Goal: Register for event/course

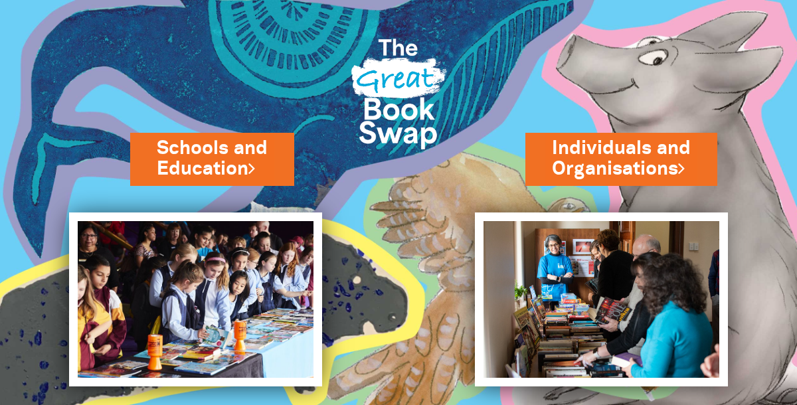
scroll to position [24, 0]
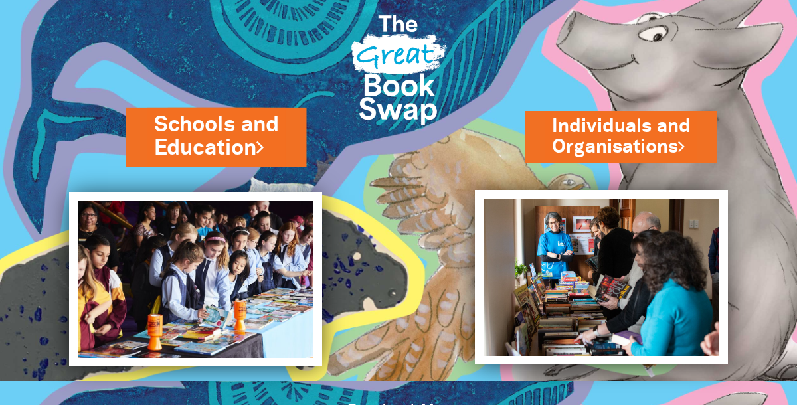
click at [236, 128] on link "Schools and Education" at bounding box center [216, 136] width 125 height 53
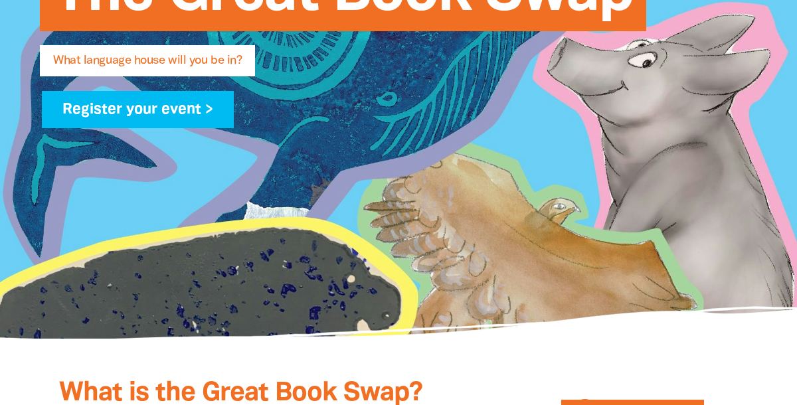
scroll to position [330, 0]
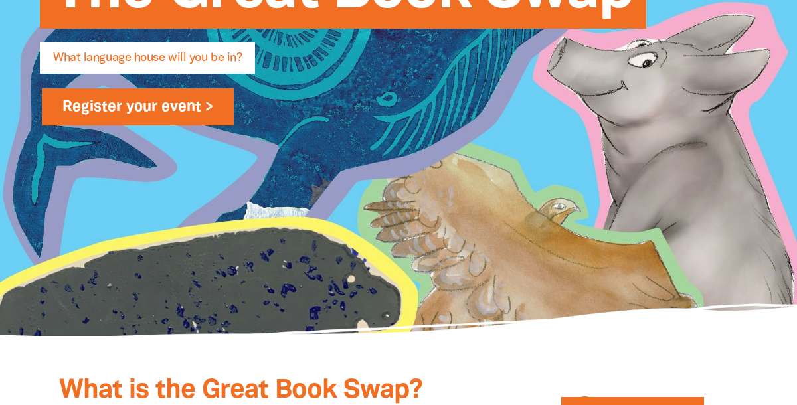
click at [141, 103] on link "Register your event >" at bounding box center [138, 106] width 192 height 37
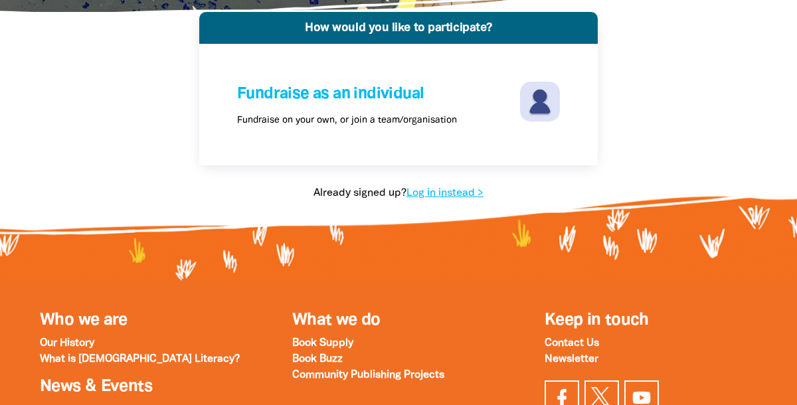
scroll to position [292, 0]
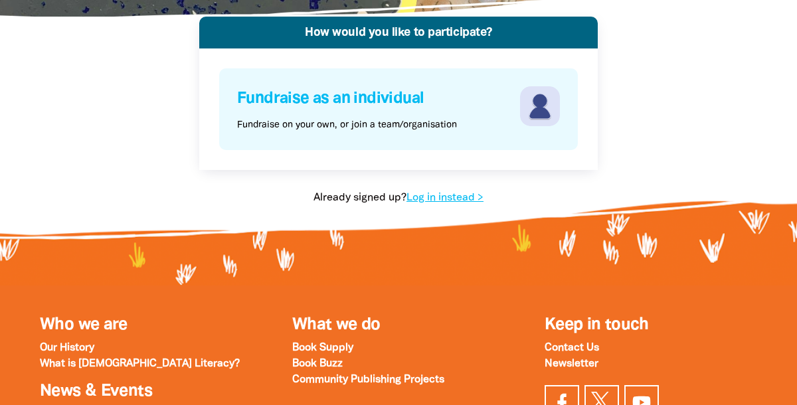
click at [378, 100] on h4 "Fundraise as an individual" at bounding box center [377, 98] width 280 height 25
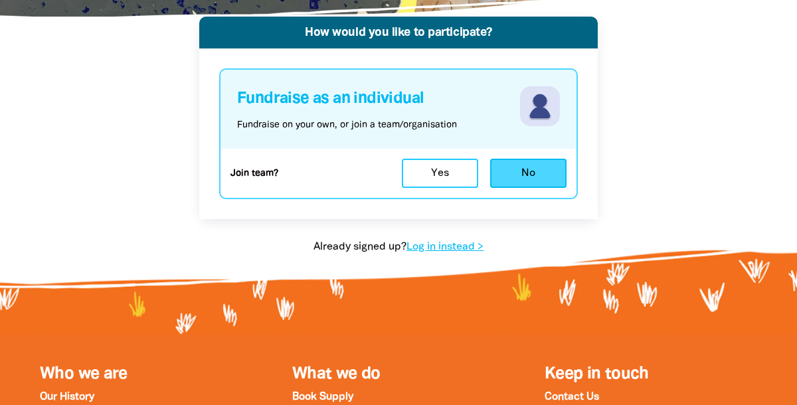
click at [548, 179] on button "No" at bounding box center [528, 173] width 76 height 29
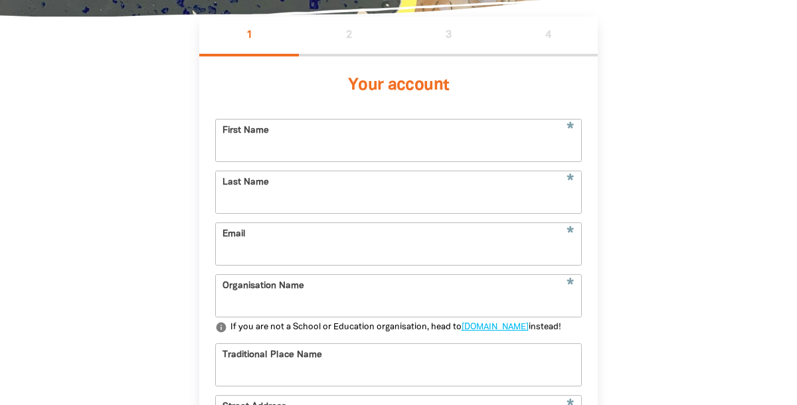
scroll to position [308, 0]
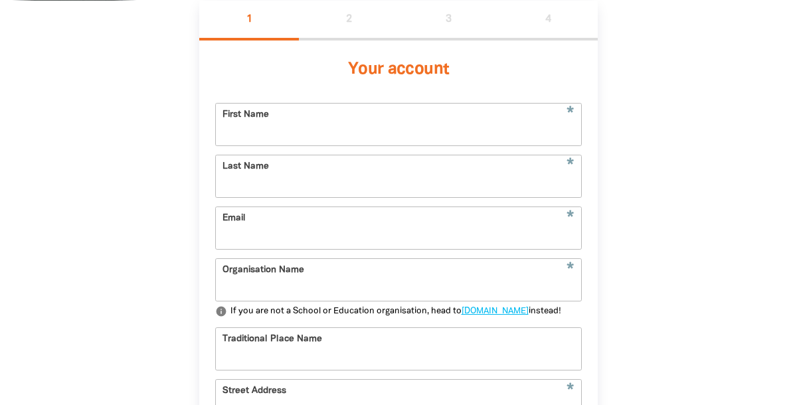
click at [491, 132] on input "First Name" at bounding box center [398, 125] width 365 height 42
type input "Thekla"
click at [225, 201] on form "* First Name [PERSON_NAME] * Last Name * Email * Organisation Name info If you …" at bounding box center [398, 324] width 367 height 443
click at [250, 190] on input "Last Name" at bounding box center [398, 177] width 365 height 42
type input "Varndell"
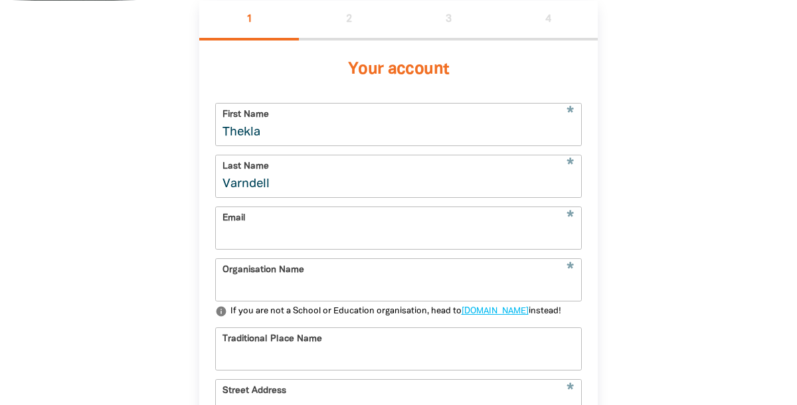
click at [249, 243] on input "Email" at bounding box center [398, 228] width 365 height 42
type input "[EMAIL_ADDRESS][DOMAIN_NAME]"
click at [280, 286] on input "Organisation Name" at bounding box center [398, 280] width 365 height 42
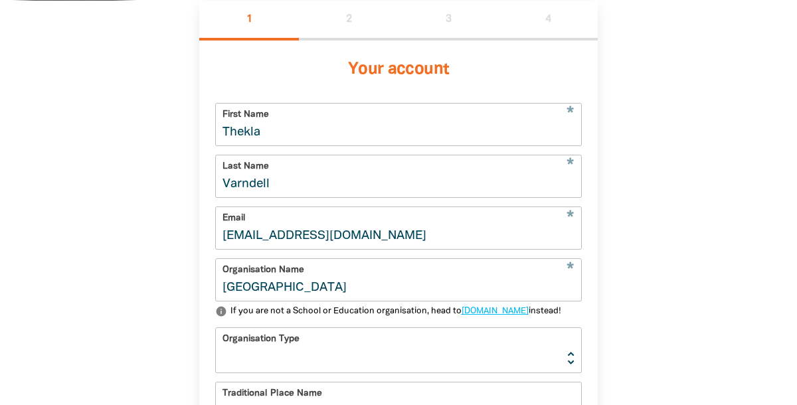
type input "[GEOGRAPHIC_DATA]"
click at [333, 369] on select "[GEOGRAPHIC_DATA] K-12 University or [GEOGRAPHIC_DATA]" at bounding box center [398, 350] width 365 height 45
select select "primary-school"
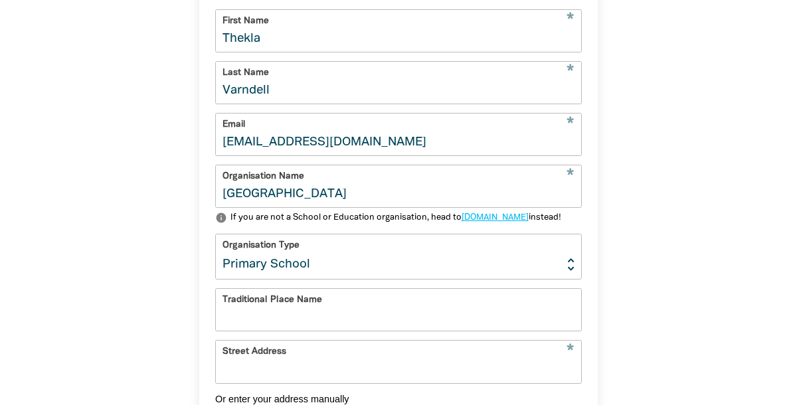
scroll to position [405, 0]
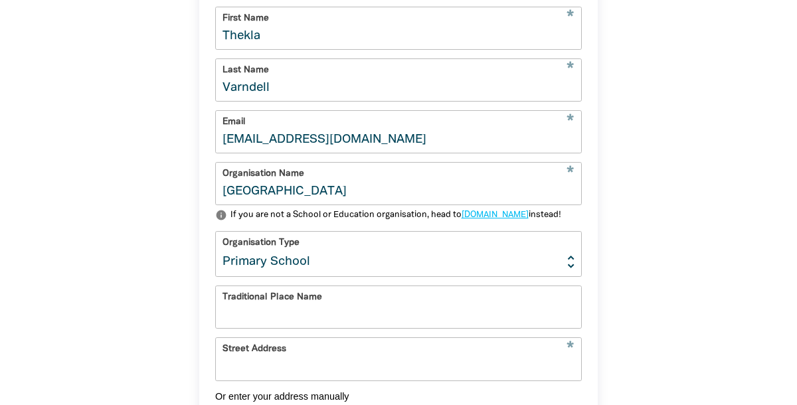
click at [321, 326] on input "Traditional Place Name" at bounding box center [398, 307] width 365 height 42
type input "Darkinjung/Awabakal"
click at [368, 380] on input "Street Address" at bounding box center [398, 359] width 365 height 42
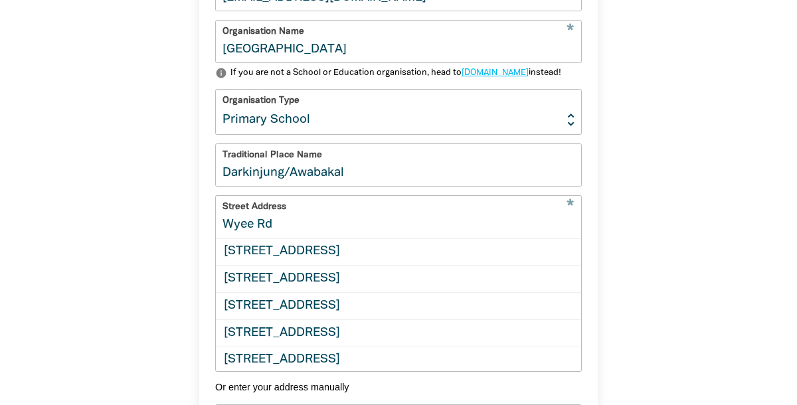
scroll to position [556, 0]
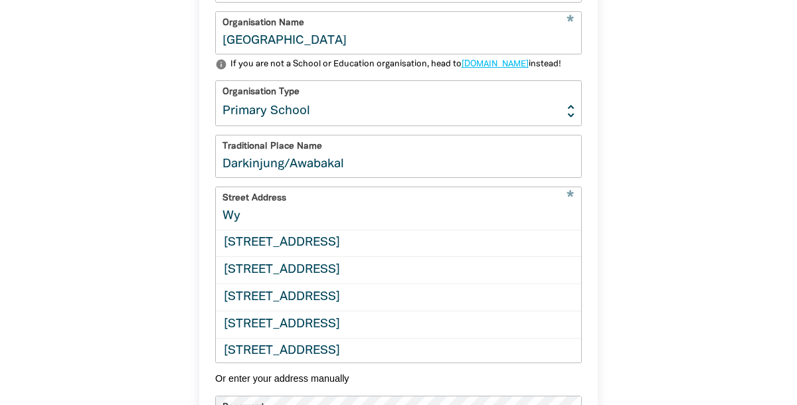
type input "W"
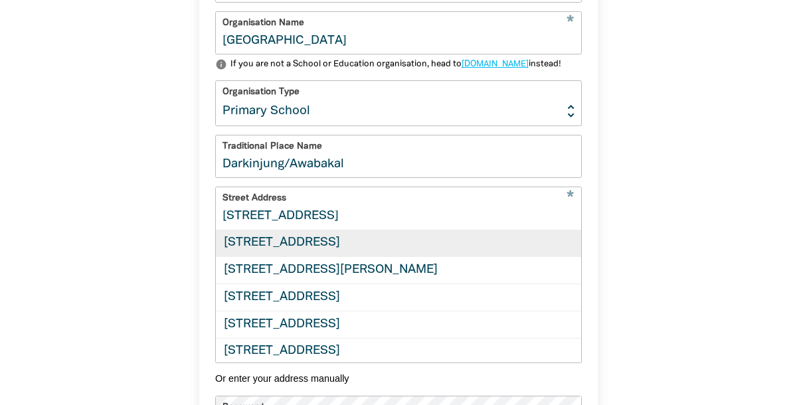
click at [381, 255] on div "[STREET_ADDRESS]" at bounding box center [398, 244] width 365 height 27
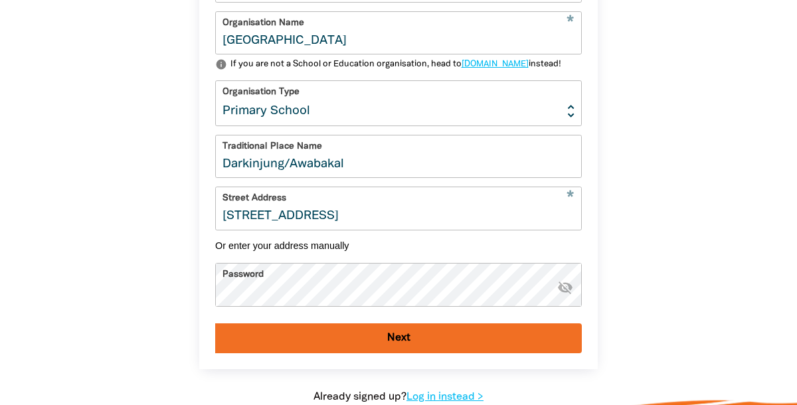
type input "[STREET_ADDRESS]"
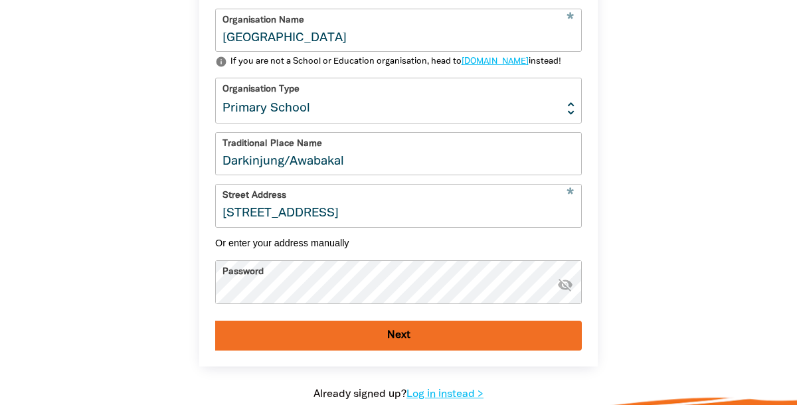
scroll to position [562, 0]
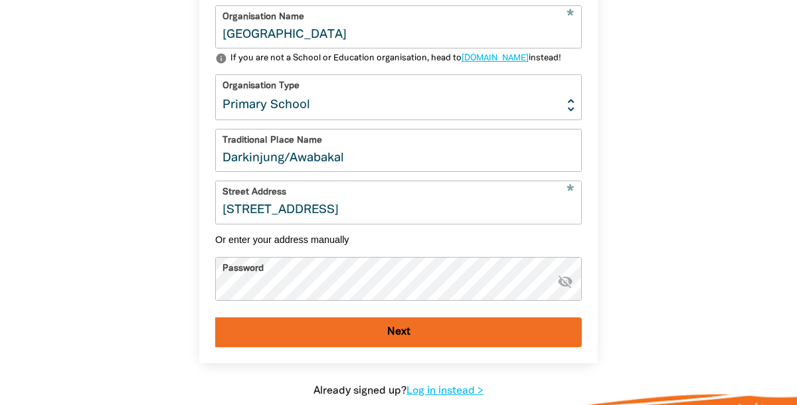
click at [443, 346] on button "Next" at bounding box center [398, 333] width 367 height 30
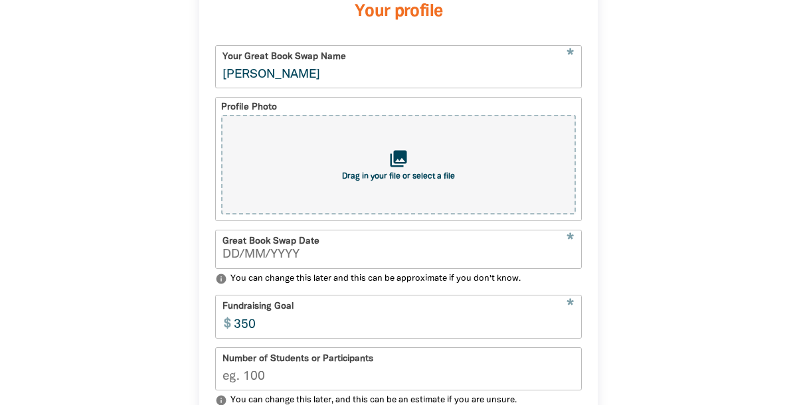
scroll to position [368, 0]
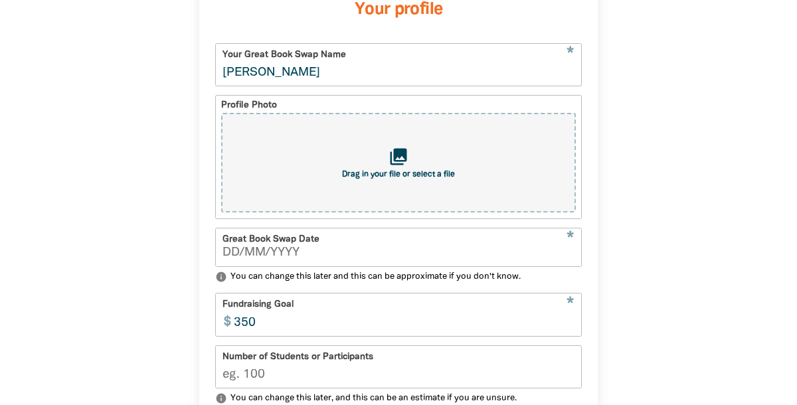
click at [498, 264] on div "Great Book Swap Date *" at bounding box center [398, 248] width 367 height 40
click at [271, 251] on input "__/__/____" at bounding box center [399, 253] width 352 height 12
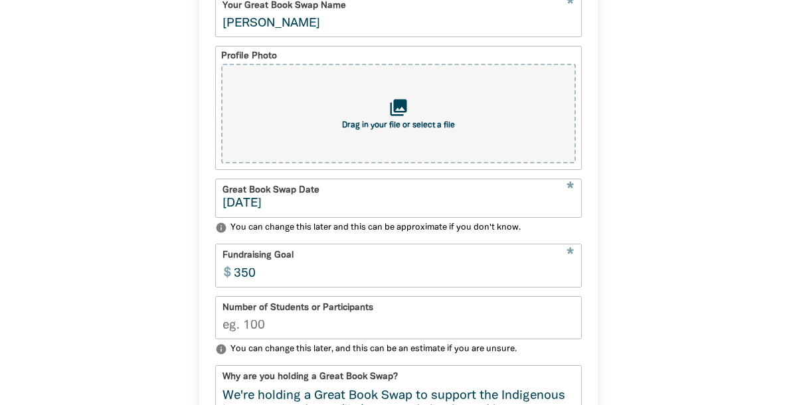
scroll to position [431, 0]
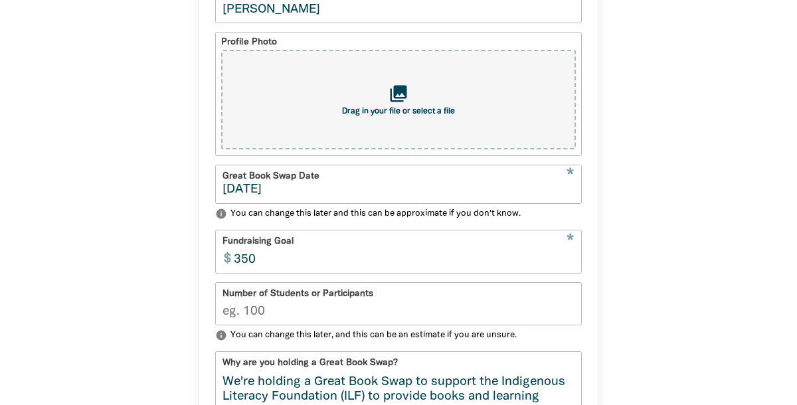
type input "[DATE]"
click at [257, 260] on input "350" at bounding box center [404, 252] width 355 height 42
type input "100"
click at [271, 312] on input "Number of Students or Participants" at bounding box center [398, 304] width 365 height 42
click at [256, 310] on input "Number of Students or Participants" at bounding box center [398, 304] width 365 height 42
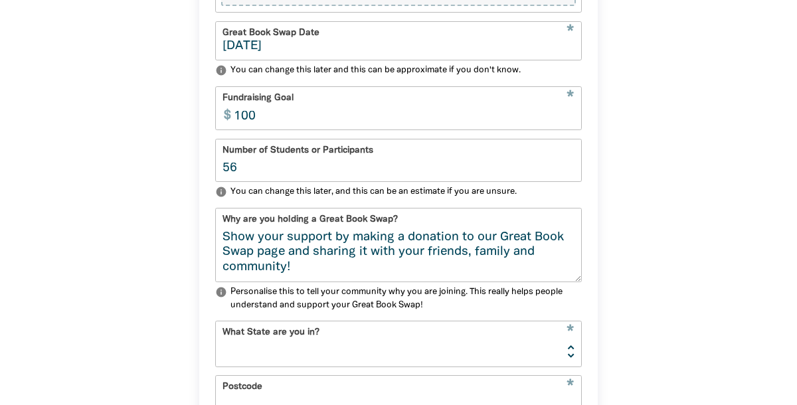
scroll to position [577, 0]
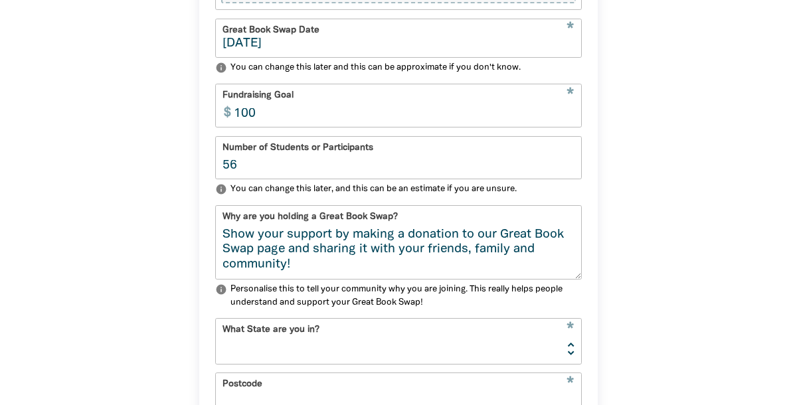
type input "56"
click at [314, 346] on select "[GEOGRAPHIC_DATA] [GEOGRAPHIC_DATA] QLD [GEOGRAPHIC_DATA] [GEOGRAPHIC_DATA] SA …" at bounding box center [398, 341] width 365 height 45
select select "[GEOGRAPHIC_DATA]"
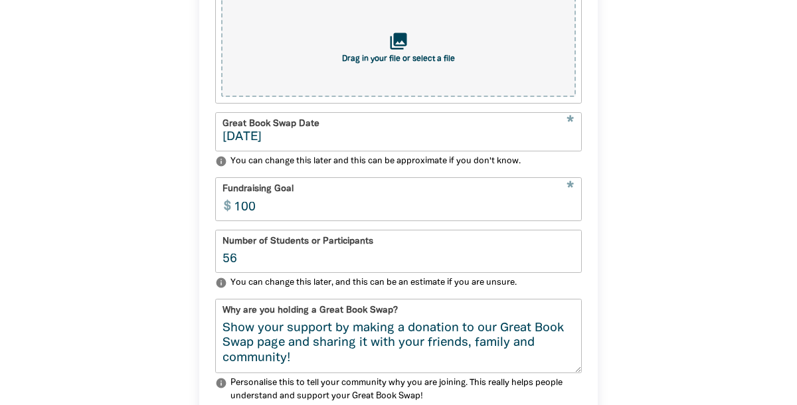
scroll to position [483, 0]
click at [269, 261] on input "56" at bounding box center [398, 252] width 365 height 42
type input "5"
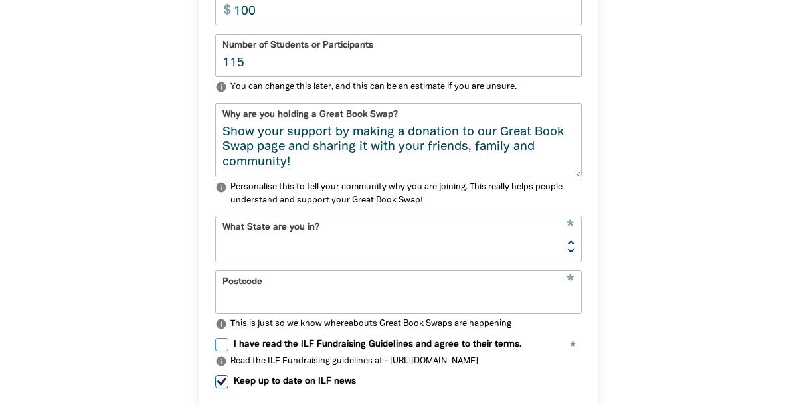
scroll to position [696, 0]
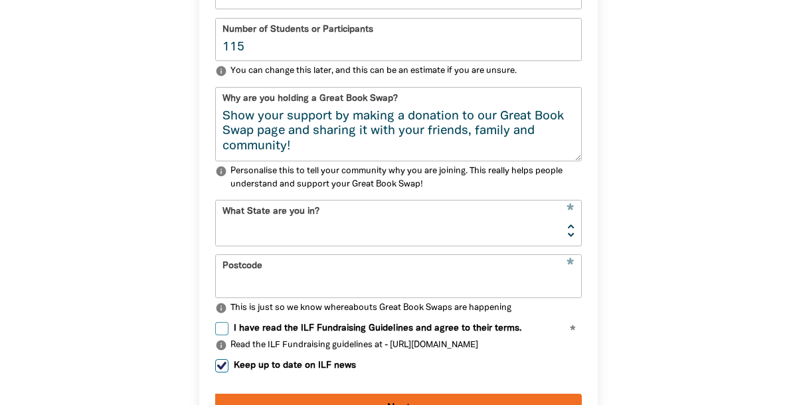
type input "115"
click at [249, 283] on input "Postcode" at bounding box center [398, 276] width 365 height 42
type input "2259"
click at [588, 323] on div "Your profile * Your Great Book Swap Name [PERSON_NAME] Profile Photo collection…" at bounding box center [398, 49] width 399 height 792
click at [219, 327] on input "I have read the ILF Fundraising Guidelines and agree to their terms." at bounding box center [221, 328] width 13 height 13
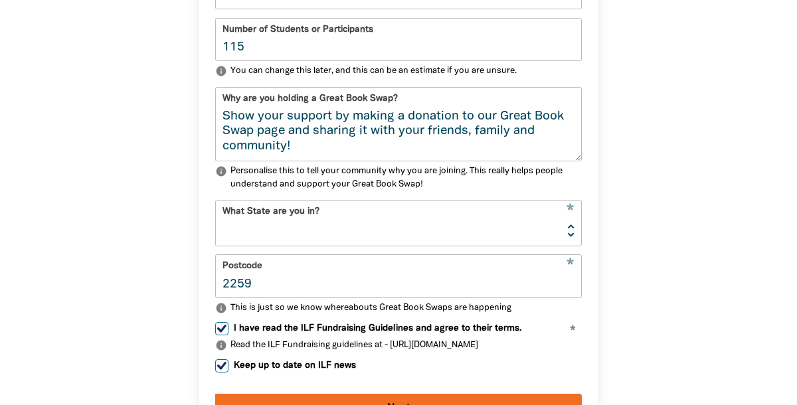
checkbox input "true"
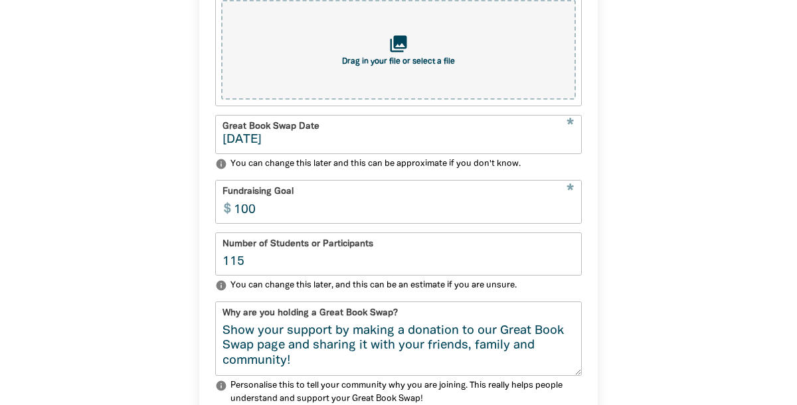
scroll to position [495, 0]
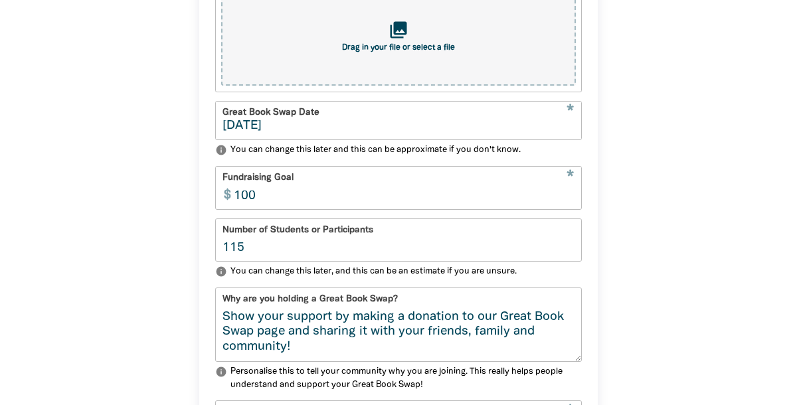
click at [252, 250] on input "115" at bounding box center [398, 240] width 365 height 42
type input "120"
click at [637, 273] on div "1 2 3 4 Your profile * Your Great Book Swap Name [PERSON_NAME] Profile Photo co…" at bounding box center [398, 261] width 478 height 894
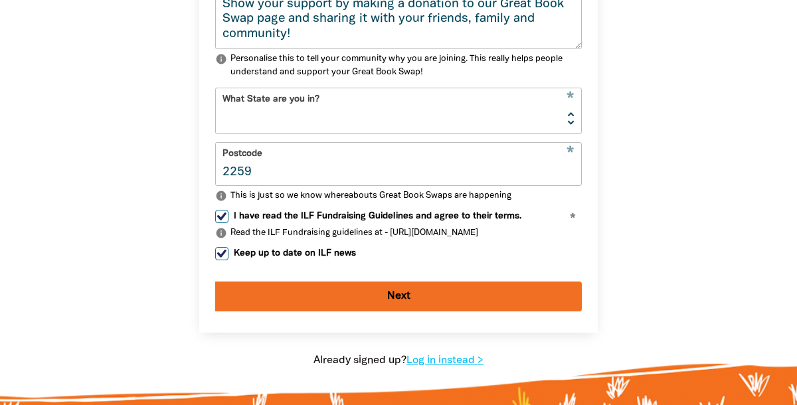
click at [427, 302] on button "Next" at bounding box center [398, 297] width 367 height 30
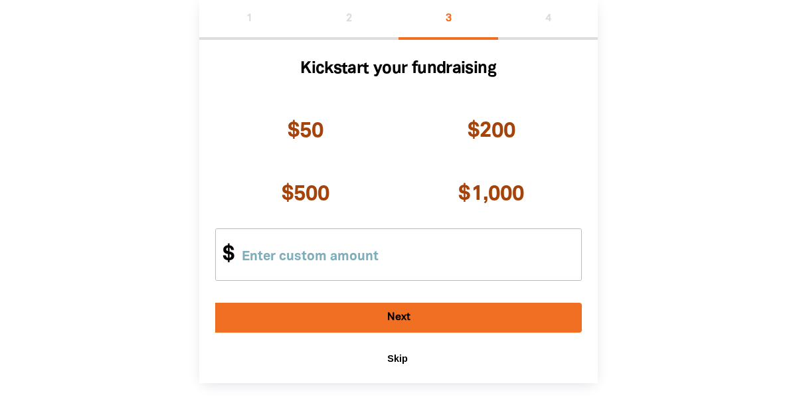
scroll to position [298, 0]
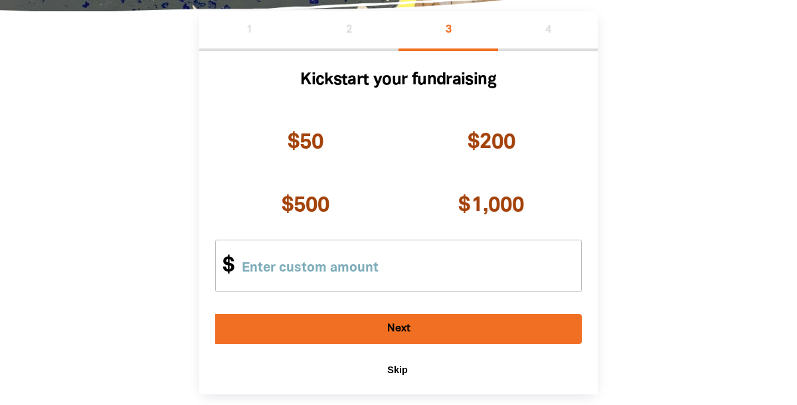
click at [401, 371] on span "Skip" at bounding box center [397, 370] width 20 height 11
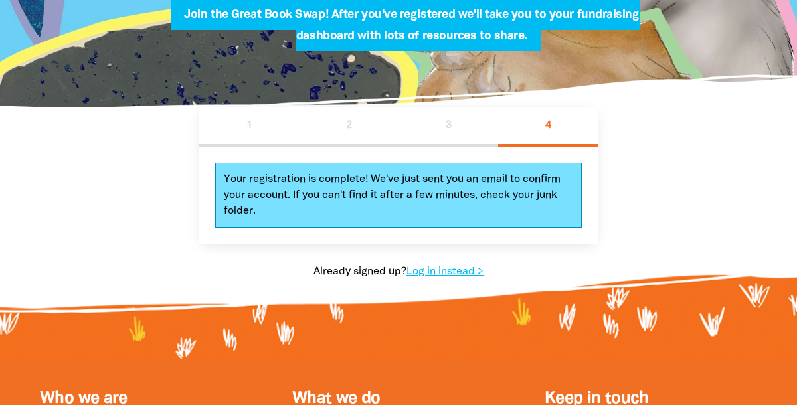
scroll to position [203, 0]
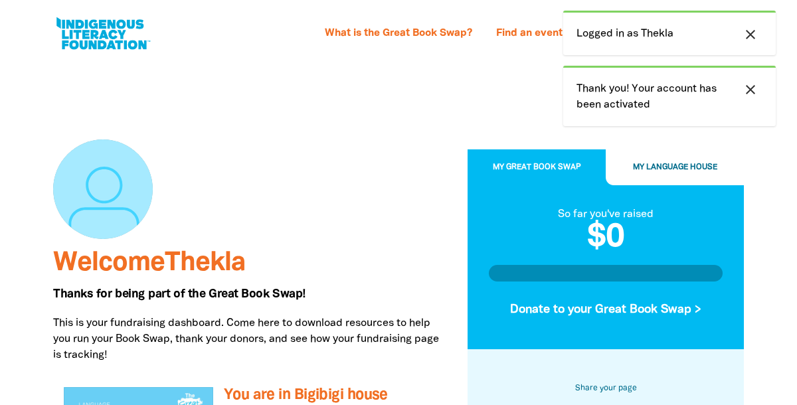
click at [755, 35] on icon "close" at bounding box center [751, 35] width 16 height 16
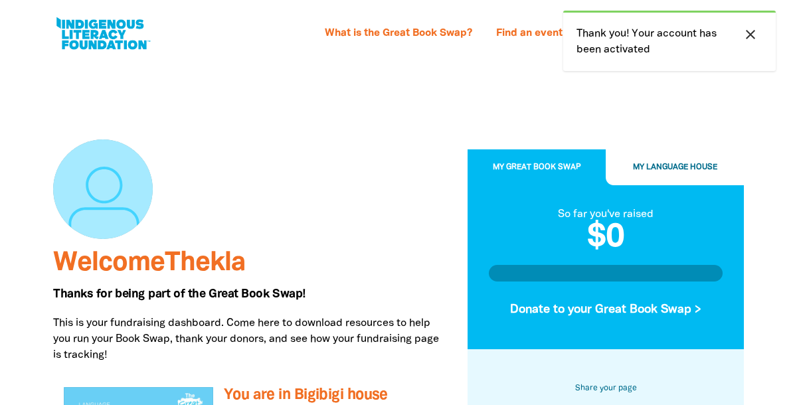
click at [752, 39] on icon "close" at bounding box center [751, 35] width 16 height 16
